Goal: Information Seeking & Learning: Find specific fact

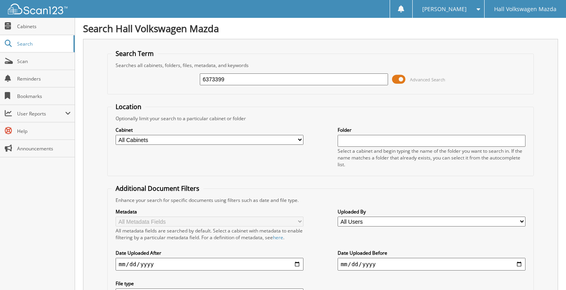
type input "6373399"
click at [402, 80] on span at bounding box center [399, 79] width 14 height 12
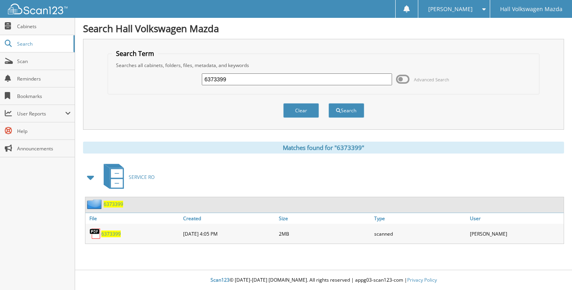
click at [108, 203] on span "6373399" at bounding box center [113, 204] width 19 height 7
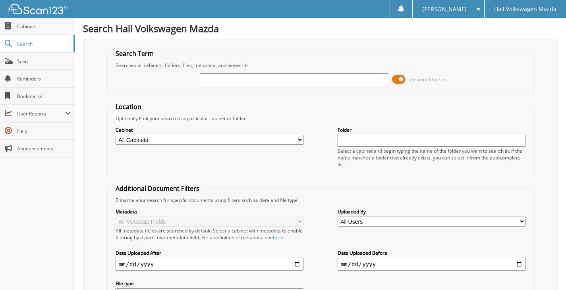
click at [263, 81] on input "text" at bounding box center [294, 79] width 188 height 12
type input "6373747"
click at [398, 77] on span at bounding box center [399, 79] width 14 height 12
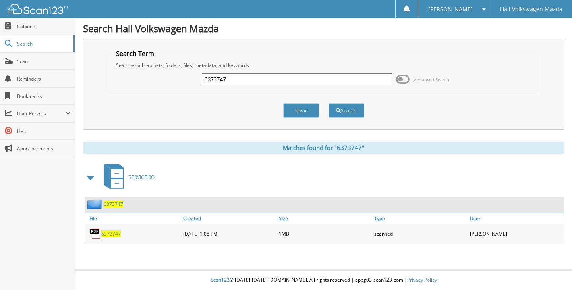
click at [105, 203] on span "6373747" at bounding box center [113, 204] width 19 height 7
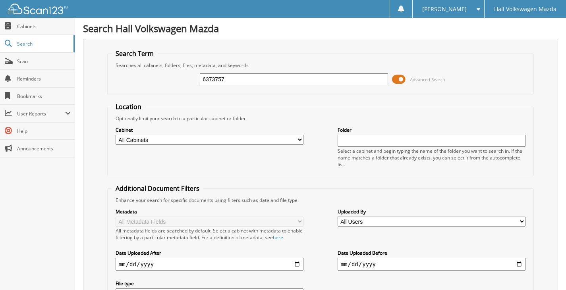
type input "6373757"
click at [401, 81] on span at bounding box center [399, 79] width 14 height 12
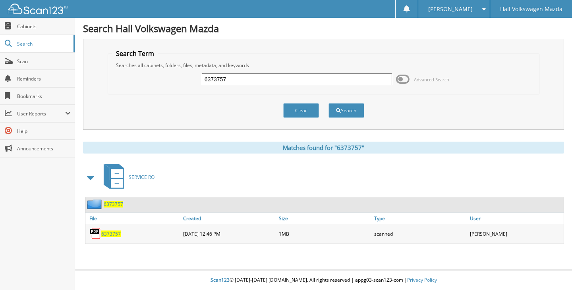
click at [114, 205] on span "6373757" at bounding box center [113, 204] width 19 height 7
